Goal: Information Seeking & Learning: Learn about a topic

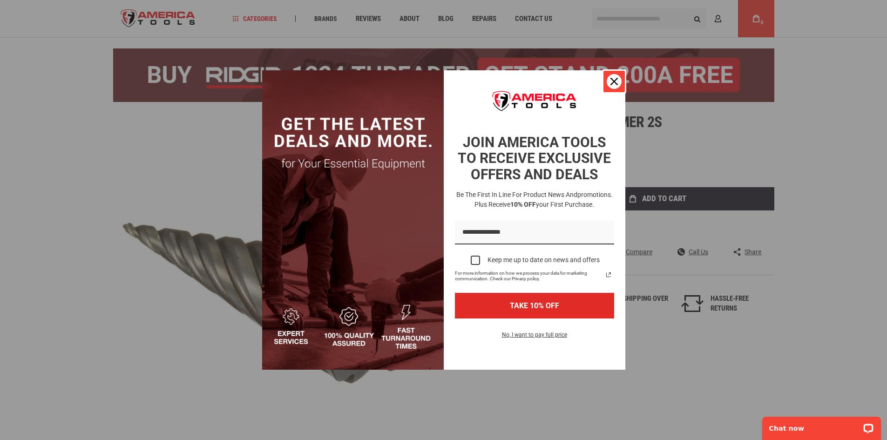
click at [614, 79] on icon "close icon" at bounding box center [613, 81] width 7 height 7
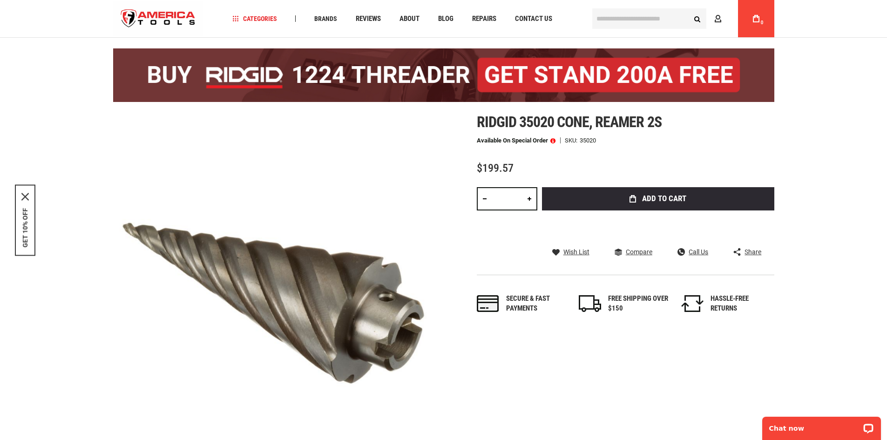
click at [555, 141] on span at bounding box center [552, 140] width 5 height 7
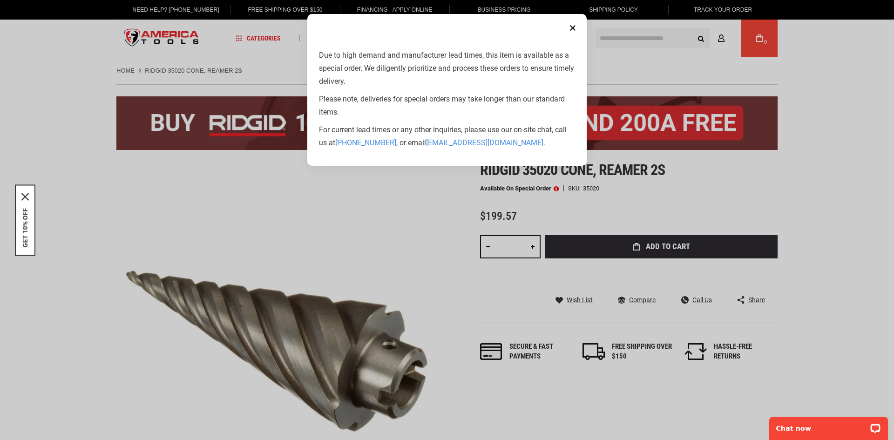
click at [573, 29] on button "Close" at bounding box center [572, 28] width 19 height 19
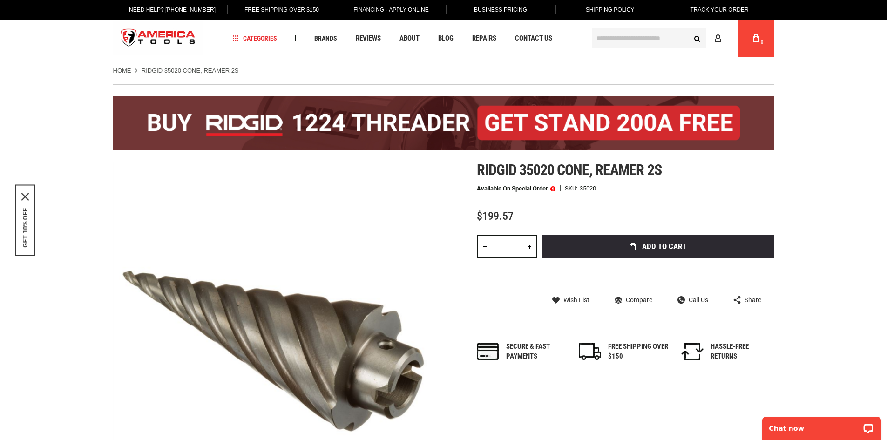
click at [553, 188] on span at bounding box center [552, 188] width 5 height 7
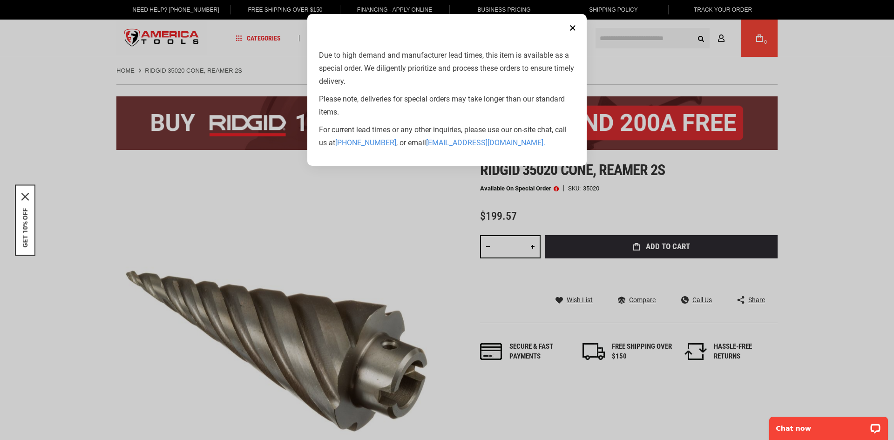
click at [571, 25] on button "Close" at bounding box center [572, 28] width 19 height 19
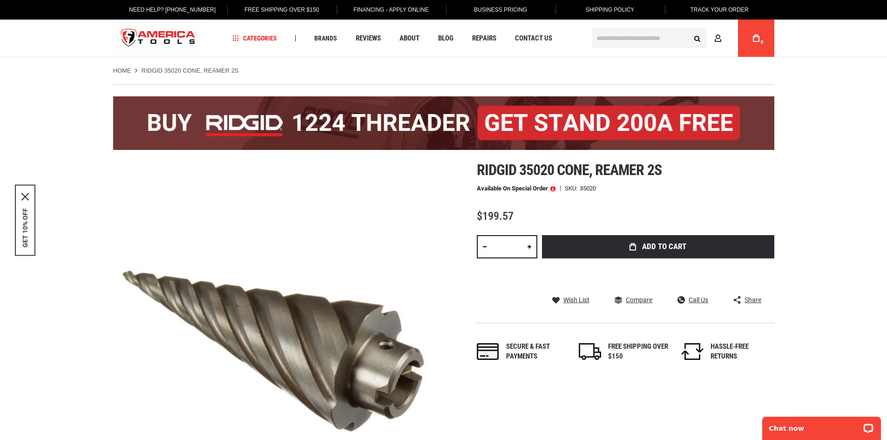
click at [553, 190] on span at bounding box center [552, 188] width 5 height 7
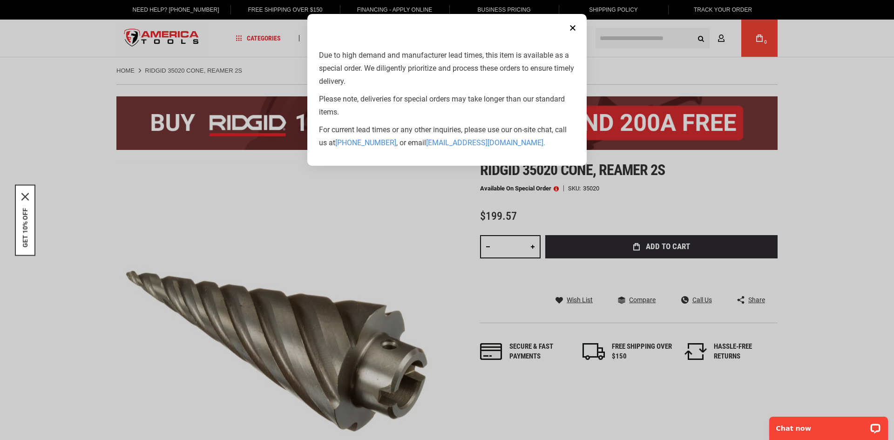
click at [569, 25] on button "Close" at bounding box center [572, 28] width 19 height 19
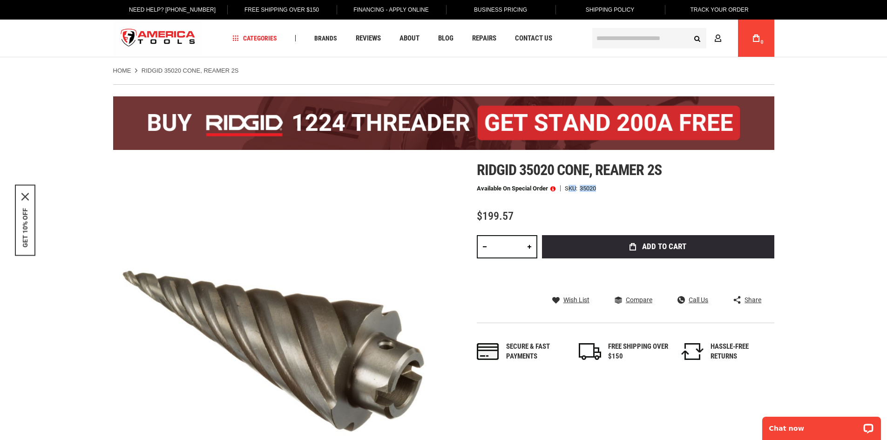
drag, startPoint x: 598, startPoint y: 186, endPoint x: 567, endPoint y: 188, distance: 30.3
click at [567, 188] on div "Available on Special Order SKU 35020" at bounding box center [625, 188] width 297 height 7
click at [631, 200] on div "Ridgid 35020 cone, reamer 2s Available on Special Order SKU 35020 $199.57 Total…" at bounding box center [625, 270] width 297 height 219
